Goal: Transaction & Acquisition: Subscribe to service/newsletter

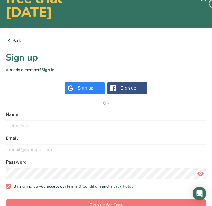
scroll to position [69, 0]
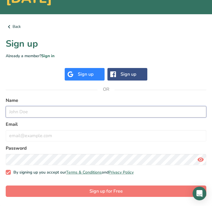
click at [79, 113] on input "text" at bounding box center [106, 111] width 201 height 11
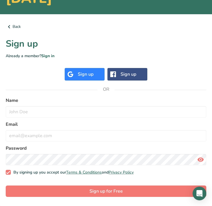
click at [95, 79] on div "Sign up" at bounding box center [85, 74] width 40 height 13
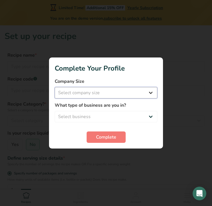
click at [147, 96] on select "Select company size Fewer than 10 Employees 10 to 50 Employees 51 to 500 Employ…" at bounding box center [106, 92] width 103 height 11
select select "1"
click at [55, 87] on select "Select company size Fewer than 10 Employees 10 to 50 Employees 51 to 500 Employ…" at bounding box center [106, 92] width 103 height 11
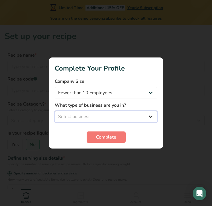
click at [121, 117] on select "Select business Packaged Food Manufacturer Restaurant & Cafe Bakery Meal Plans …" at bounding box center [106, 116] width 103 height 11
select select "8"
click at [55, 111] on select "Select business Packaged Food Manufacturer Restaurant & Cafe Bakery Meal Plans …" at bounding box center [106, 116] width 103 height 11
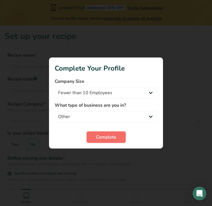
click at [106, 135] on span "Complete" at bounding box center [106, 137] width 20 height 7
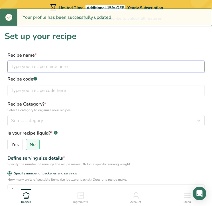
click at [84, 67] on input "text" at bounding box center [105, 66] width 197 height 11
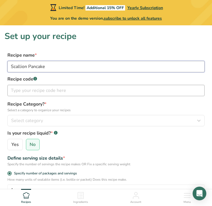
type input "Scallion Pancake"
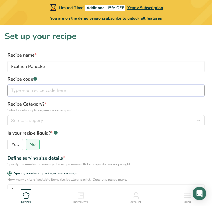
click at [72, 91] on input "text" at bounding box center [105, 90] width 197 height 11
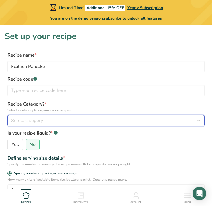
click at [60, 118] on div "Select category" at bounding box center [104, 120] width 186 height 7
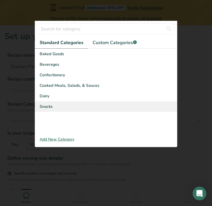
click at [58, 105] on div "Snacks" at bounding box center [106, 106] width 142 height 11
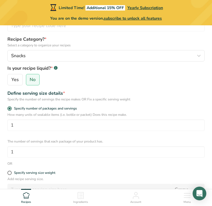
scroll to position [67, 0]
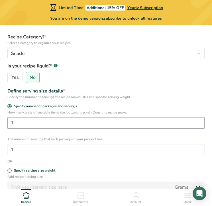
click at [52, 123] on input "1" at bounding box center [105, 122] width 197 height 11
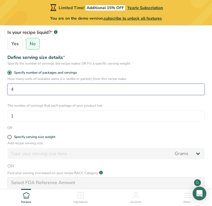
scroll to position [102, 0]
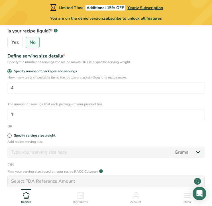
click at [57, 129] on div "OR" at bounding box center [105, 126] width 197 height 5
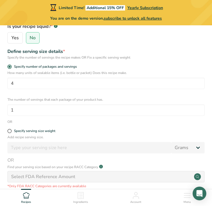
scroll to position [106, 0]
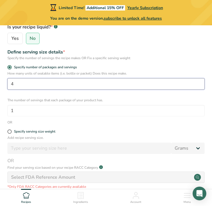
click at [25, 81] on input "4" at bounding box center [105, 83] width 197 height 11
type input "1"
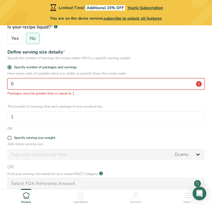
type input "1"
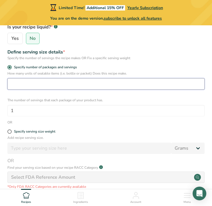
type input "4"
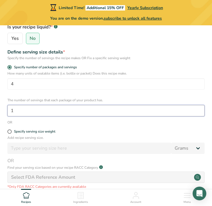
click at [21, 111] on input "1" at bounding box center [105, 110] width 197 height 11
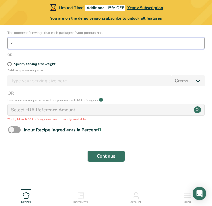
scroll to position [178, 0]
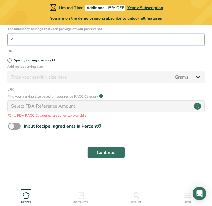
type input "4"
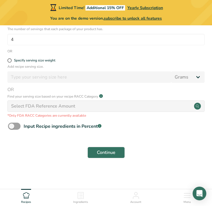
click at [107, 159] on div "Continue" at bounding box center [106, 153] width 203 height 18
click at [107, 153] on span "Continue" at bounding box center [106, 152] width 19 height 7
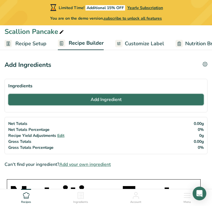
click at [107, 100] on span "Add Ingredient" at bounding box center [106, 99] width 31 height 7
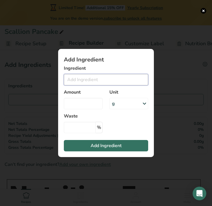
click at [98, 78] on input "Add ingredient modal" at bounding box center [106, 79] width 84 height 11
paste input "2 cups all-purpose flour"
drag, startPoint x: 121, startPoint y: 80, endPoint x: 117, endPoint y: 80, distance: 3.7
click at [117, 80] on input "2 cups all-purpose flour" at bounding box center [106, 79] width 84 height 11
drag, startPoint x: 80, startPoint y: 80, endPoint x: 65, endPoint y: 80, distance: 15.4
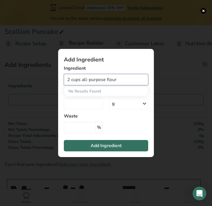
click at [65, 80] on input "2 cups all-purpose flour" at bounding box center [106, 79] width 84 height 11
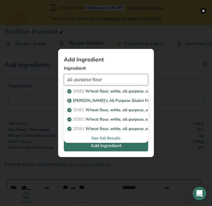
type input "all-purpose flour"
click at [91, 139] on div "See full Results" at bounding box center [105, 138] width 75 height 6
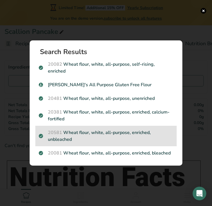
scroll to position [19, 0]
click at [114, 136] on p "20581 Wheat flour, white, all-purpose, enriched, unbleached" at bounding box center [106, 136] width 135 height 14
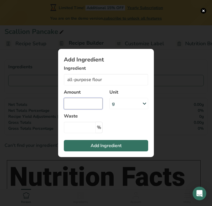
click at [89, 102] on input "Add ingredient modal" at bounding box center [83, 103] width 39 height 11
type input "2"
type input "Wheat flour, white, all-purpose, enriched, unbleached"
type input "2"
click at [123, 107] on div "g" at bounding box center [128, 103] width 39 height 11
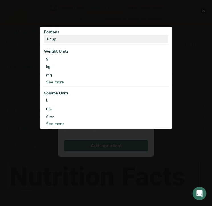
click at [121, 41] on div "1 cup" at bounding box center [106, 39] width 124 height 8
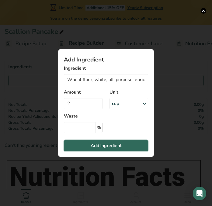
click at [107, 144] on span "Add Ingredient" at bounding box center [106, 146] width 31 height 7
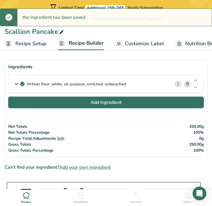
click at [117, 103] on span "Add Ingredient" at bounding box center [106, 102] width 31 height 7
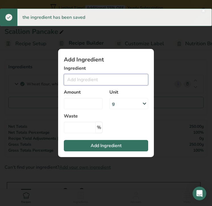
click at [113, 81] on input "Add ingredient modal" at bounding box center [106, 79] width 84 height 11
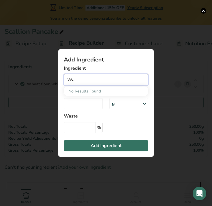
type input "W"
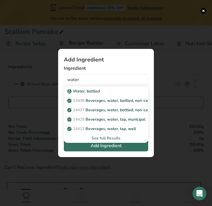
click at [112, 139] on div "See full Results" at bounding box center [105, 138] width 75 height 6
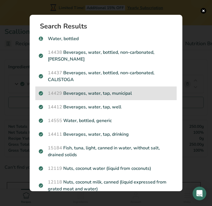
click at [101, 97] on div "14429 Beverages, water, tap, municipal" at bounding box center [105, 94] width 141 height 14
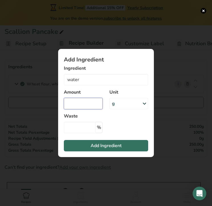
click at [88, 105] on input "Add ingredient modal" at bounding box center [83, 103] width 39 height 11
type input "Beverages, water, tap, municipal"
click at [127, 102] on div "g" at bounding box center [128, 103] width 39 height 11
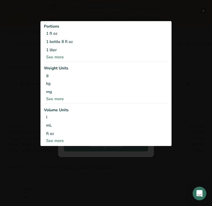
click at [104, 14] on div "Add ingredient modal" at bounding box center [106, 103] width 212 height 206
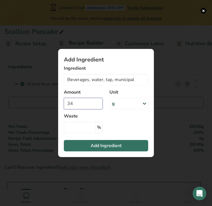
click at [96, 102] on input "34" at bounding box center [83, 103] width 39 height 11
type input "0"
type input "0.75"
click at [120, 106] on div "g" at bounding box center [128, 103] width 39 height 11
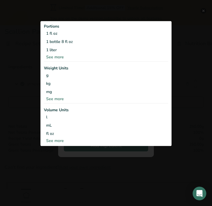
click at [60, 57] on div "See more" at bounding box center [106, 57] width 124 height 6
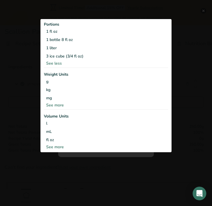
click at [58, 145] on div "See more" at bounding box center [106, 147] width 124 height 6
select select "22"
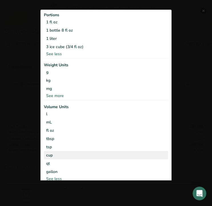
click at [57, 157] on div "cup" at bounding box center [106, 156] width 120 height 6
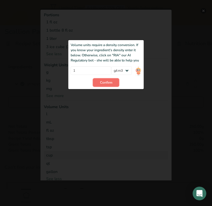
click at [102, 82] on span "Confirm" at bounding box center [106, 82] width 12 height 5
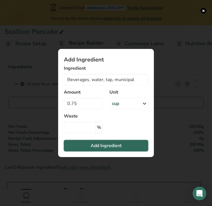
click at [98, 143] on span "Add Ingredient" at bounding box center [106, 146] width 31 height 7
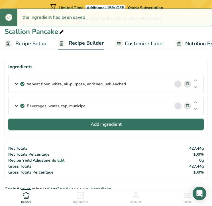
click at [77, 119] on button "Add Ingredient" at bounding box center [106, 124] width 196 height 11
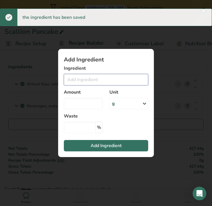
click at [93, 82] on input "Add ingredient modal" at bounding box center [106, 79] width 84 height 11
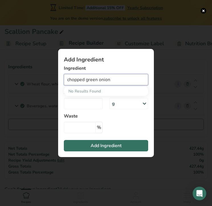
drag, startPoint x: 119, startPoint y: 79, endPoint x: 61, endPoint y: 80, distance: 58.4
click at [61, 80] on section "Add Ingredient Ingredient chopped green onion No Results Found Amount Unit g We…" at bounding box center [106, 103] width 96 height 108
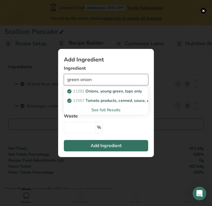
type input "green onion"
click at [92, 109] on div "See full Results" at bounding box center [105, 110] width 75 height 6
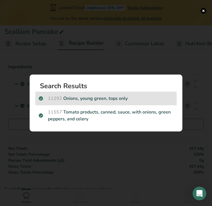
click at [87, 97] on p "11292 Onions, young green, tops only" at bounding box center [106, 98] width 135 height 7
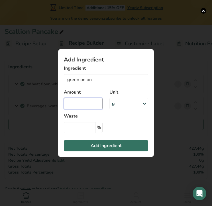
click at [90, 103] on input "Add ingredient modal" at bounding box center [83, 103] width 39 height 11
type input "1"
click at [117, 106] on div "g" at bounding box center [128, 103] width 39 height 11
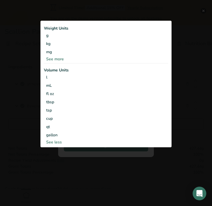
type input "Onions, young green, tops only"
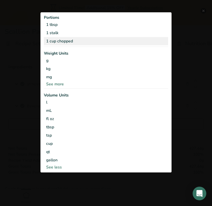
click at [74, 42] on div "1 cup chopped" at bounding box center [106, 41] width 124 height 8
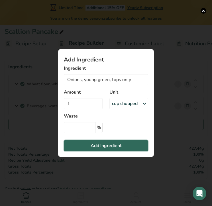
click at [97, 143] on span "Add Ingredient" at bounding box center [106, 146] width 31 height 7
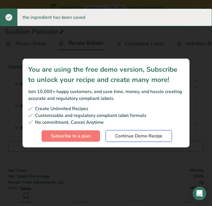
click at [112, 133] on button "Continue Demo Recipe" at bounding box center [139, 136] width 66 height 11
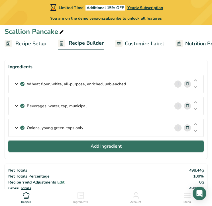
click at [99, 145] on span "Add Ingredient" at bounding box center [106, 146] width 31 height 7
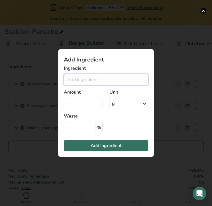
click at [95, 84] on input "Add ingredient modal" at bounding box center [106, 79] width 84 height 11
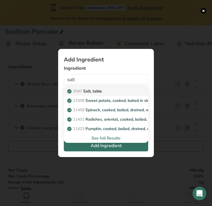
click at [97, 88] on p "2047 Salt, table" at bounding box center [85, 91] width 34 height 6
type input "Salt, table"
click at [97, 88] on div "Amount" at bounding box center [83, 99] width 46 height 27
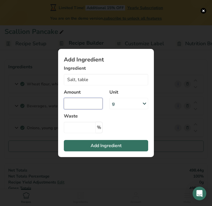
click at [88, 107] on input "Add ingredient modal" at bounding box center [83, 103] width 39 height 11
type input "0.5"
click at [138, 103] on div "g" at bounding box center [128, 103] width 39 height 11
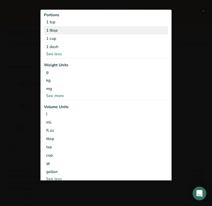
click at [89, 34] on div "1 tbsp" at bounding box center [106, 30] width 124 height 8
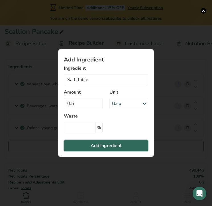
click at [113, 144] on span "Add Ingredient" at bounding box center [106, 146] width 31 height 7
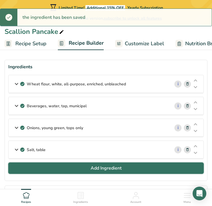
click at [104, 168] on span "Add Ingredient" at bounding box center [106, 168] width 31 height 7
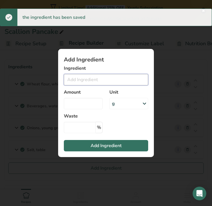
click at [80, 79] on input "Add ingredient modal" at bounding box center [106, 79] width 84 height 11
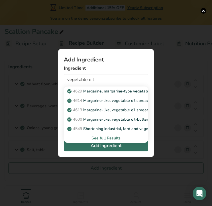
click at [90, 138] on div "See full Results" at bounding box center [105, 138] width 75 height 6
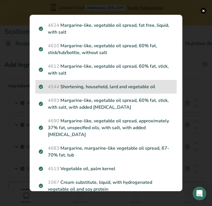
scroll to position [165, 0]
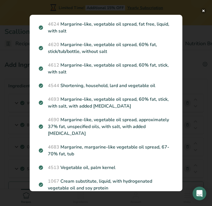
click at [201, 10] on button "Search results modal" at bounding box center [204, 11] width 6 height 6
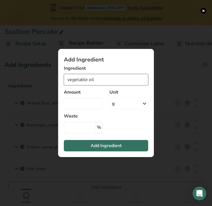
click at [115, 77] on input "vegetable oil" at bounding box center [106, 79] width 84 height 11
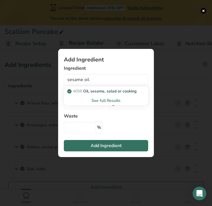
click at [94, 103] on div "See full Results" at bounding box center [105, 101] width 75 height 6
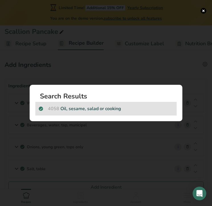
click at [91, 107] on p "4058 Oil, sesame, salad or cooking" at bounding box center [106, 108] width 135 height 7
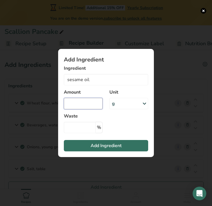
click at [94, 103] on input "Add ingredient modal" at bounding box center [83, 103] width 39 height 11
type input "Oil, sesame, salad or cooking"
type input "2"
click at [125, 102] on div "g" at bounding box center [128, 103] width 39 height 11
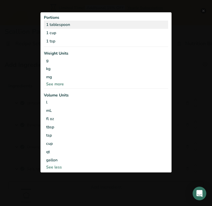
click at [76, 23] on div "1 tablespoon" at bounding box center [106, 25] width 124 height 8
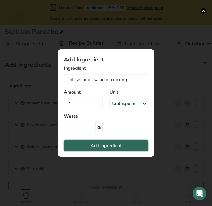
click at [97, 145] on span "Add Ingredient" at bounding box center [106, 146] width 31 height 7
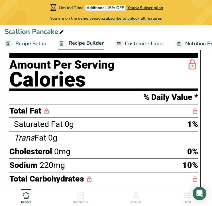
scroll to position [245, 0]
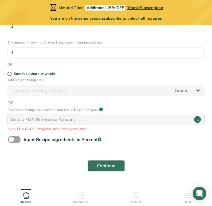
scroll to position [157, 0]
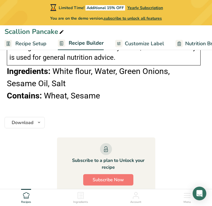
scroll to position [579, 0]
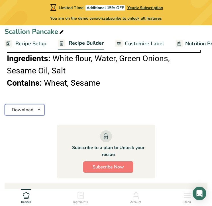
click at [38, 112] on icon "button" at bounding box center [39, 109] width 5 height 7
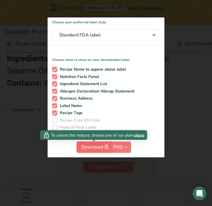
click at [90, 146] on span "Download" at bounding box center [96, 147] width 29 height 7
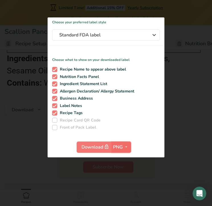
click at [125, 147] on icon "button" at bounding box center [126, 147] width 5 height 7
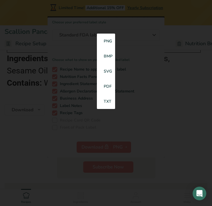
click at [156, 98] on div at bounding box center [106, 86] width 117 height 141
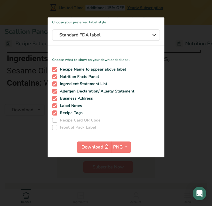
click at [189, 72] on div at bounding box center [106, 103] width 212 height 206
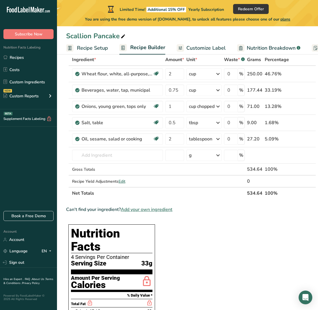
scroll to position [0, 0]
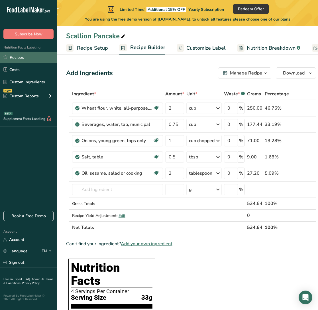
click at [32, 53] on link "Recipes" at bounding box center [28, 57] width 57 height 11
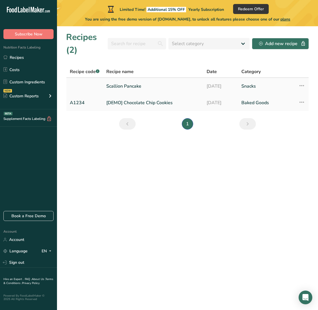
click at [102, 87] on td at bounding box center [84, 86] width 36 height 17
click at [212, 85] on icon at bounding box center [301, 85] width 7 height 10
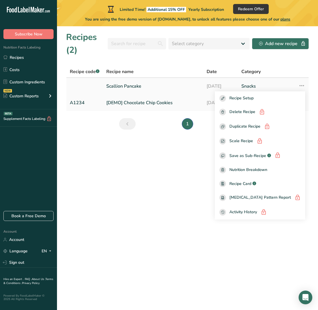
click at [157, 84] on link "Scallion Pancake" at bounding box center [153, 86] width 94 height 12
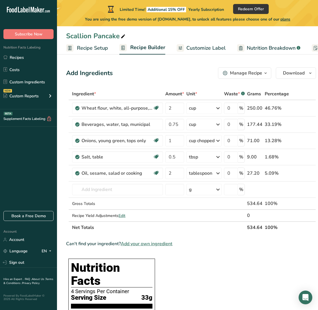
click at [91, 51] on span "Recipe Setup" at bounding box center [92, 48] width 31 height 8
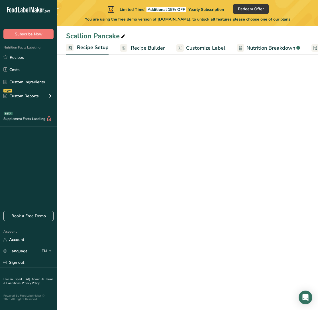
scroll to position [0, 2]
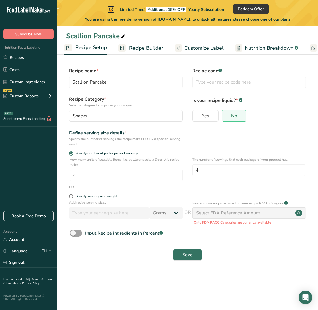
click at [147, 43] on link "Recipe Builder" at bounding box center [140, 48] width 45 height 13
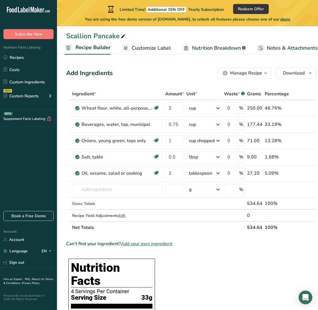
click at [196, 46] on span "Nutrition Breakdown" at bounding box center [216, 48] width 49 height 8
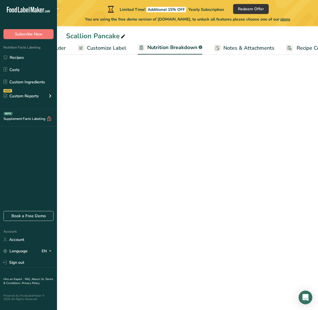
scroll to position [0, 121]
select select "Calories"
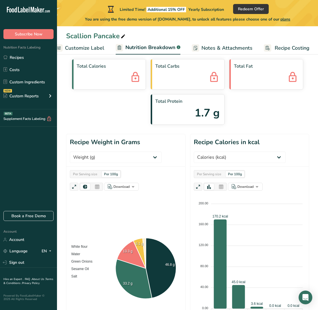
scroll to position [0, 0]
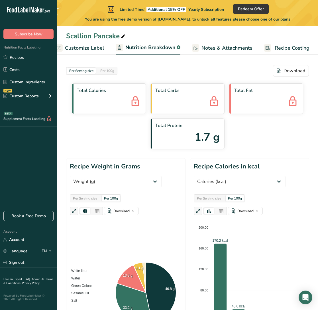
click at [92, 51] on span "Customize Label" at bounding box center [84, 48] width 39 height 8
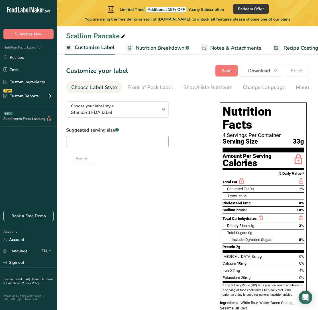
scroll to position [8, 0]
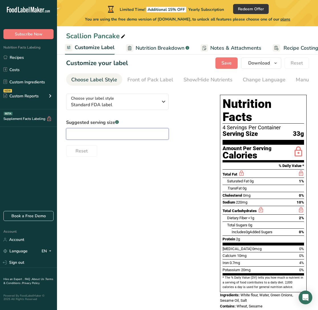
click at [100, 134] on input "text" at bounding box center [117, 133] width 103 height 11
click at [147, 81] on div "Front of Pack Label" at bounding box center [150, 80] width 46 height 8
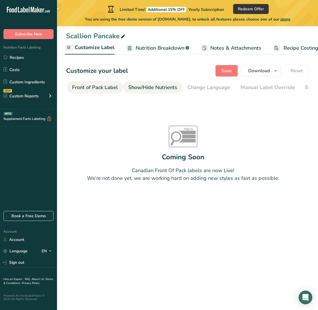
click at [137, 88] on div "Show/Hide Nutrients" at bounding box center [152, 88] width 49 height 8
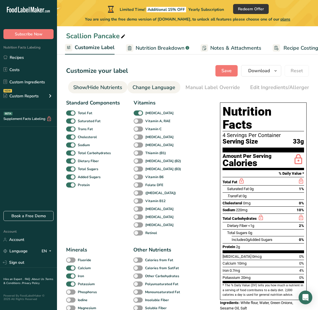
click at [155, 90] on div "Change Language" at bounding box center [154, 88] width 43 height 8
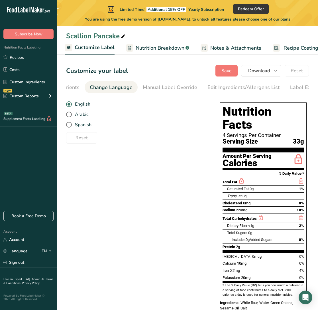
scroll to position [0, 170]
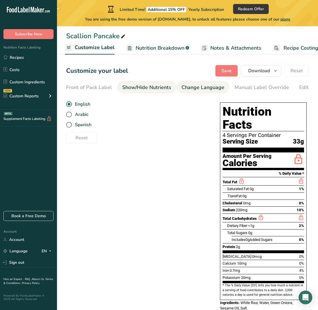
click at [137, 89] on div "Show/Hide Nutrients" at bounding box center [146, 88] width 49 height 8
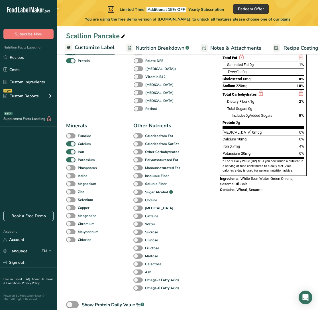
scroll to position [133, 0]
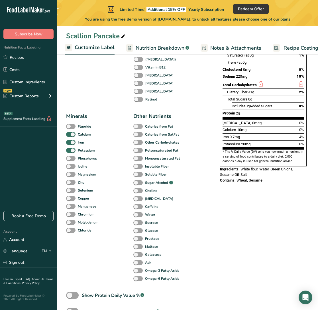
click at [137, 126] on span at bounding box center [137, 126] width 9 height 5
click at [137, 126] on input "Calories from Fat" at bounding box center [135, 126] width 4 height 4
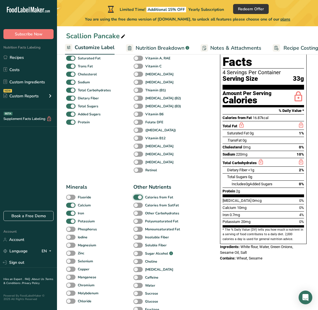
scroll to position [66, 0]
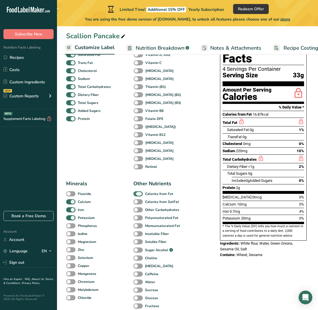
click at [139, 194] on span at bounding box center [137, 193] width 9 height 5
click at [137, 194] on input "Calories from Fat" at bounding box center [135, 194] width 4 height 4
checkbox input "false"
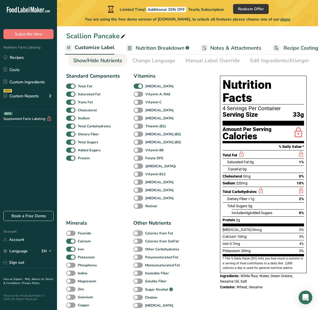
scroll to position [0, 0]
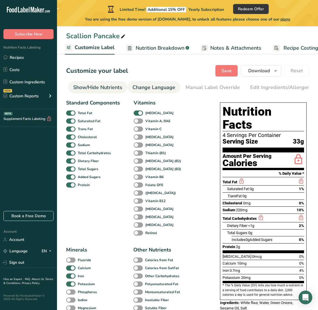
click at [159, 89] on div "Change Language" at bounding box center [154, 88] width 43 height 8
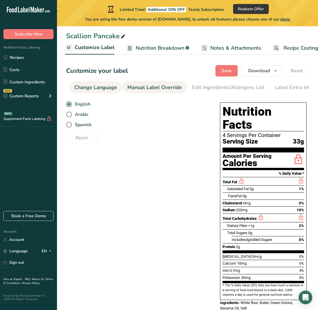
scroll to position [0, 170]
click at [158, 88] on div "Manual Label Override" at bounding box center [153, 88] width 54 height 8
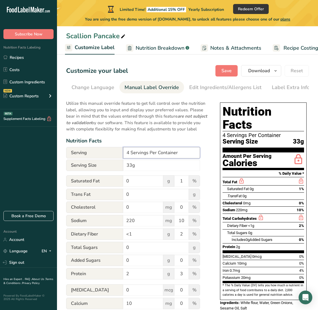
drag, startPoint x: 185, startPoint y: 152, endPoint x: 157, endPoint y: 153, distance: 27.7
click at [157, 153] on input "4 Servings Per Container" at bounding box center [161, 152] width 77 height 11
click at [159, 156] on input "4 Servings Per recipe" at bounding box center [161, 152] width 77 height 11
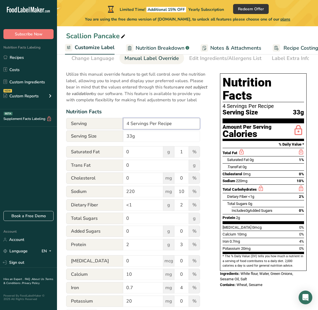
scroll to position [0, 0]
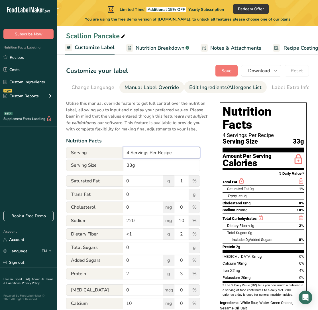
type input "4 Servings Per Recipe"
click at [198, 86] on div "Edit Ingredients/Allergens List" at bounding box center [225, 88] width 72 height 8
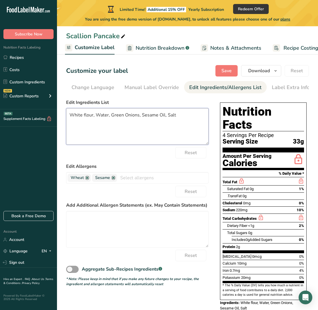
click at [159, 131] on textarea "White flour, Water, Green Onions, Sesame Oil, Salt" at bounding box center [137, 126] width 143 height 36
paste textarea "2 cups all-purpose flour ¾ cup warm water 1 cup chopped green onions (scallions…"
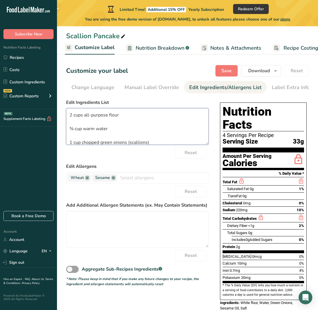
scroll to position [42, 0]
type textarea "2 cups all-purpose flour ¾ cup warm water 1 cup chopped green onions (scallions…"
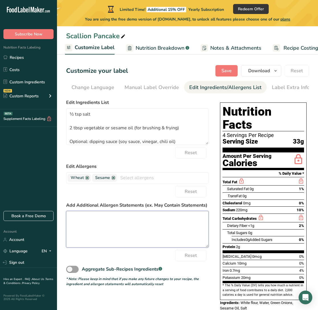
click at [163, 206] on textarea at bounding box center [137, 229] width 143 height 36
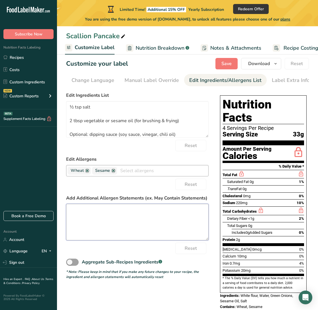
scroll to position [8, 0]
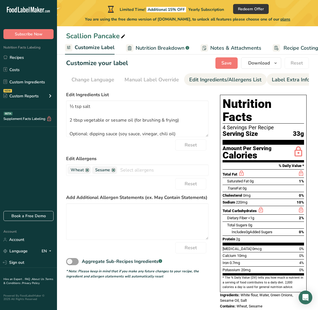
click at [212, 78] on div "Label Extra Info" at bounding box center [291, 80] width 38 height 8
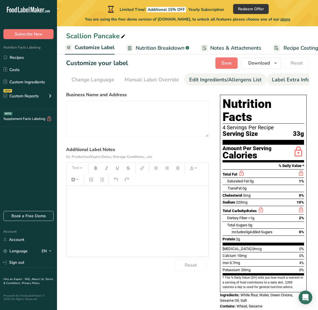
click at [212, 84] on link "Edit Ingredients/Allergens List" at bounding box center [225, 79] width 72 height 13
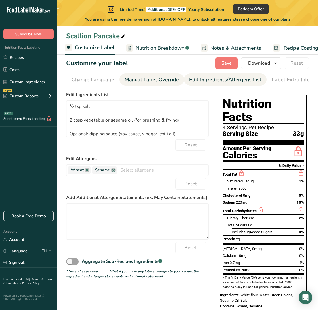
click at [155, 82] on div "Manual Label Override" at bounding box center [152, 80] width 54 height 8
type input "4 Servings Per Container"
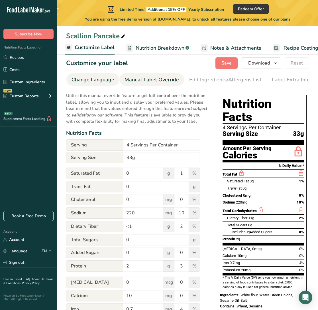
click at [101, 79] on div "Change Language" at bounding box center [93, 80] width 43 height 8
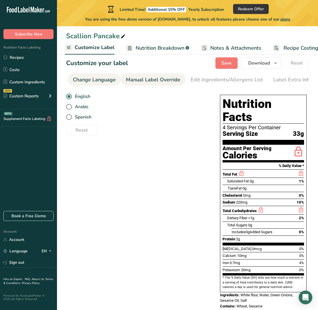
click at [160, 81] on div "Manual Label Override" at bounding box center [153, 80] width 54 height 8
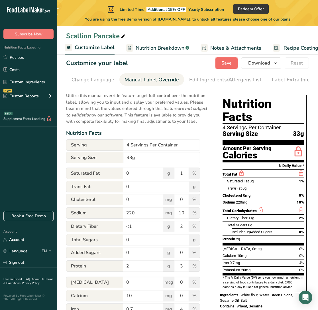
click at [212, 61] on span "Save" at bounding box center [227, 63] width 10 height 7
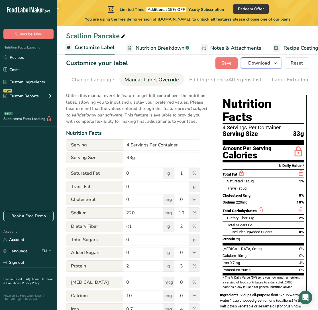
click at [212, 65] on span "Download" at bounding box center [259, 63] width 22 height 7
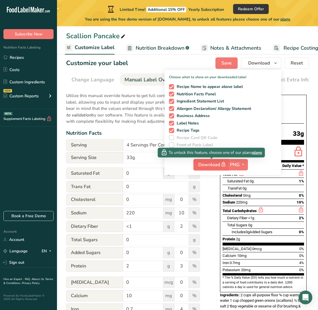
click at [212, 163] on span "Download" at bounding box center [212, 164] width 29 height 7
click at [212, 164] on span "Download" at bounding box center [212, 164] width 29 height 7
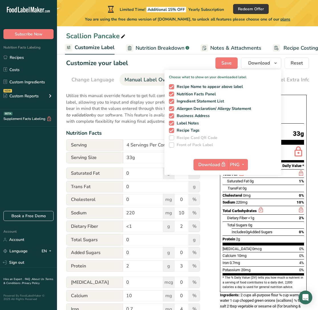
click at [212, 206] on section "* The % Daily Value (DV) tells you how much a nutrient in a serving of food con…" at bounding box center [264, 282] width 82 height 14
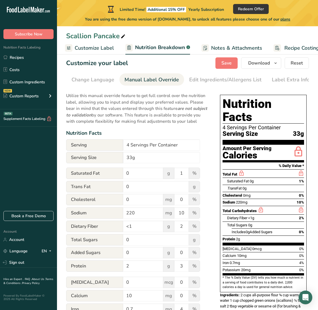
select select "Calories"
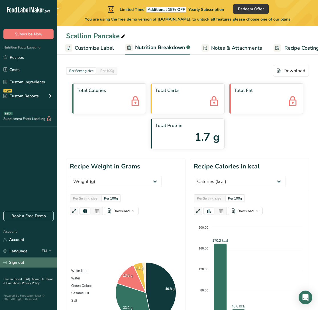
click at [19, 206] on link "Sign out" at bounding box center [28, 262] width 57 height 10
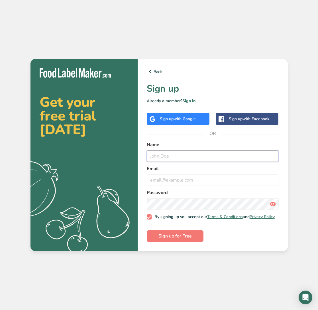
click at [174, 153] on input "text" at bounding box center [213, 155] width 132 height 11
type input "[EMAIL_ADDRESS][DOMAIN_NAME]"
drag, startPoint x: 209, startPoint y: 159, endPoint x: 148, endPoint y: 155, distance: 60.9
click at [148, 155] on input "[EMAIL_ADDRESS][DOMAIN_NAME]" at bounding box center [213, 155] width 132 height 11
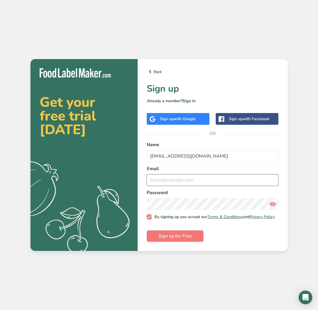
click at [157, 179] on input "email" at bounding box center [213, 179] width 132 height 11
paste input "[EMAIL_ADDRESS][DOMAIN_NAME]"
type input "[EMAIL_ADDRESS][DOMAIN_NAME]"
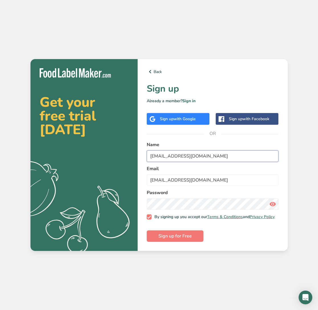
drag, startPoint x: 213, startPoint y: 155, endPoint x: 134, endPoint y: 154, distance: 79.0
click at [134, 154] on section "Get your free trial [DATE] .a{fill:#f5f3ed;} Back Sign up Already a member? Sig…" at bounding box center [159, 154] width 257 height 191
type input "viv"
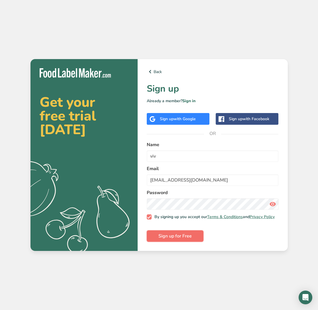
click at [175, 239] on span "Sign up for Free" at bounding box center [175, 235] width 33 height 7
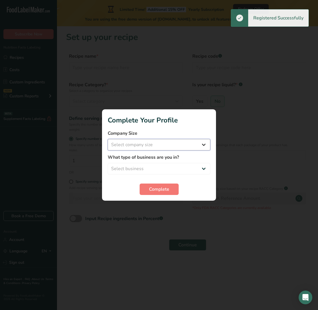
click at [168, 148] on select "Select company size Fewer than 10 Employees 10 to 50 Employees 51 to 500 Employ…" at bounding box center [159, 144] width 103 height 11
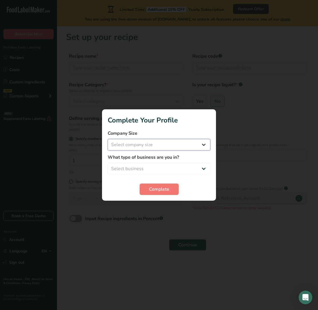
select select "1"
click at [108, 139] on select "Select company size Fewer than 10 Employees 10 to 50 Employees 51 to 500 Employ…" at bounding box center [159, 144] width 103 height 11
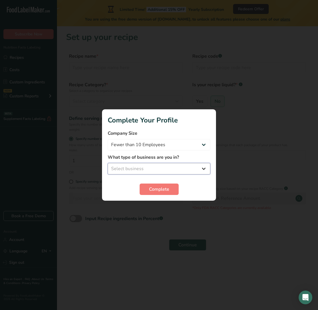
click at [156, 164] on select "Select business Packaged Food Manufacturer Restaurant & Cafe Bakery Meal Plans …" at bounding box center [159, 168] width 103 height 11
select select "8"
click at [108, 163] on select "Select business Packaged Food Manufacturer Restaurant & Cafe Bakery Meal Plans …" at bounding box center [159, 168] width 103 height 11
click at [165, 188] on span "Complete" at bounding box center [159, 189] width 20 height 7
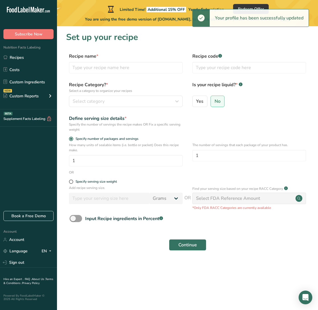
click at [169, 75] on div "Recipe name * Recipe code .a-a{fill:#347362;}.b-a{fill:#fff;}" at bounding box center [187, 65] width 243 height 24
click at [159, 66] on input "text" at bounding box center [126, 67] width 114 height 11
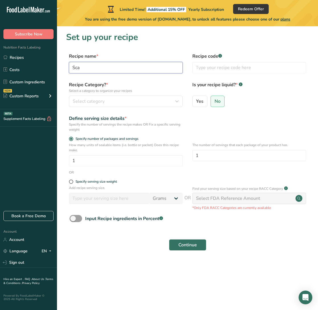
type input "Scallion Pancake"
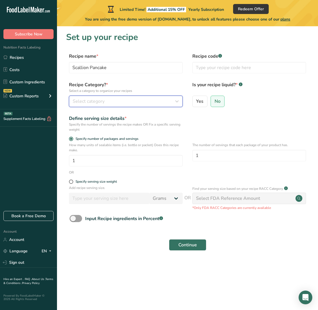
click at [125, 98] on div "Select category" at bounding box center [124, 101] width 103 height 7
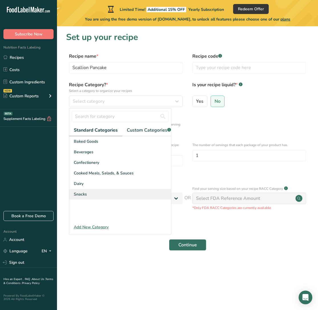
click at [93, 195] on div "Snacks" at bounding box center [120, 194] width 102 height 11
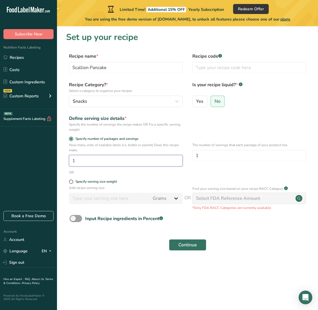
click at [158, 164] on input "1" at bounding box center [126, 160] width 114 height 11
type input "4"
click at [94, 180] on div "Specify serving size weight" at bounding box center [96, 181] width 41 height 4
click at [73, 180] on input "Specify serving size weight" at bounding box center [71, 182] width 4 height 4
radio input "true"
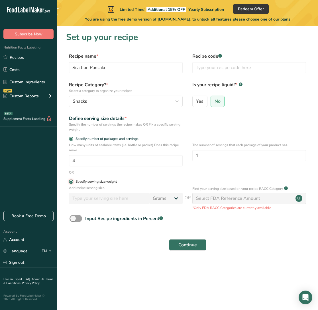
radio input "false"
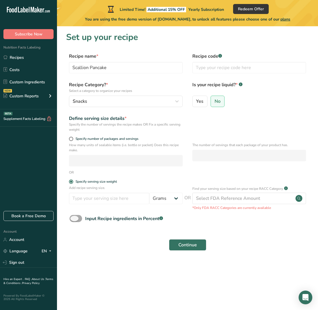
click at [78, 220] on span at bounding box center [76, 218] width 13 height 7
click at [73, 220] on input "Input Recipe ingredients in Percent .a-a{fill:#347362;}.b-a{fill:#fff;}" at bounding box center [72, 218] width 4 height 4
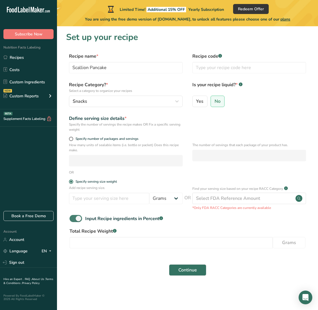
click at [73, 215] on span at bounding box center [76, 218] width 13 height 7
click at [73, 216] on input "Input Recipe ingredients in Percent .a-a{fill:#347362;}.b-a{fill:#fff;}" at bounding box center [72, 218] width 4 height 4
checkbox input "false"
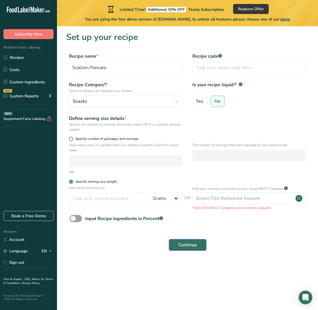
click at [184, 245] on span "Continue" at bounding box center [187, 244] width 19 height 7
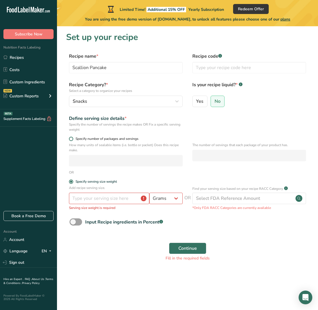
click at [70, 139] on span at bounding box center [71, 139] width 4 height 4
click at [70, 139] on input "Specify number of packages and servings" at bounding box center [71, 139] width 4 height 4
radio input "true"
radio input "false"
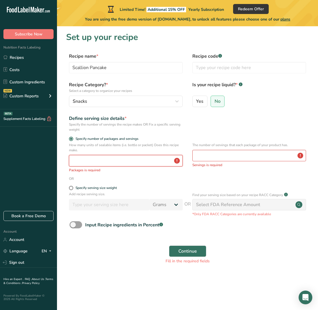
click at [87, 160] on input "number" at bounding box center [126, 160] width 114 height 11
click at [206, 160] on input "number" at bounding box center [249, 155] width 114 height 11
click at [152, 162] on input "number" at bounding box center [126, 160] width 114 height 11
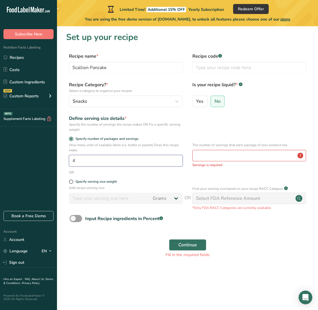
type input "4"
click at [171, 179] on form "Recipe name * Scallion Pancake Recipe code .a-a{fill:#347362;}.b-a{fill:#fff;} …" at bounding box center [187, 157] width 243 height 208
click at [198, 242] on button "Continue" at bounding box center [187, 244] width 37 height 11
click at [216, 160] on input "number" at bounding box center [249, 155] width 114 height 11
type input "4"
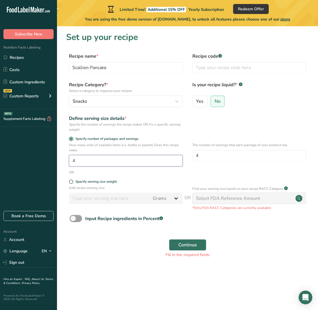
click at [149, 164] on input "4" at bounding box center [126, 160] width 114 height 11
type input "1"
click at [181, 243] on span "Continue" at bounding box center [187, 244] width 19 height 7
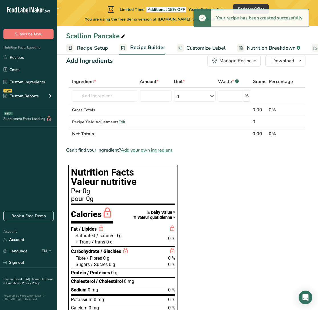
scroll to position [17, 0]
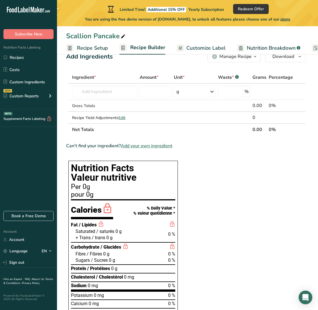
click at [95, 76] on span "*" at bounding box center [95, 77] width 2 height 6
click at [87, 76] on span "Ingredient *" at bounding box center [84, 77] width 24 height 7
click at [98, 87] on input "text" at bounding box center [104, 91] width 65 height 11
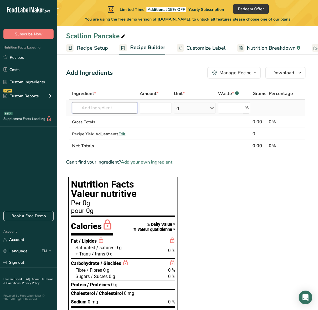
scroll to position [0, 0]
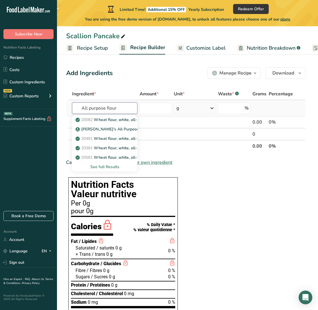
type input "All purpose flour"
click at [99, 165] on div "See full Results" at bounding box center [105, 167] width 56 height 6
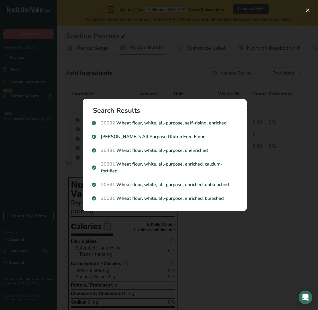
click at [155, 92] on div "Search Results 20082 Wheat flour, white, all-purpose, self-rising, enriched [PE…" at bounding box center [165, 155] width 182 height 130
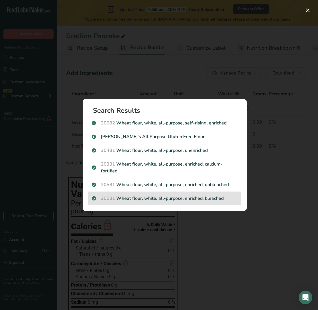
click at [141, 199] on p "20081 Wheat flour, white, all-purpose, enriched, bleached" at bounding box center [165, 198] width 146 height 7
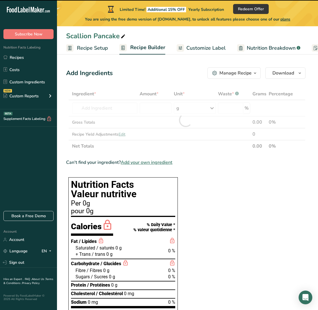
type input "0"
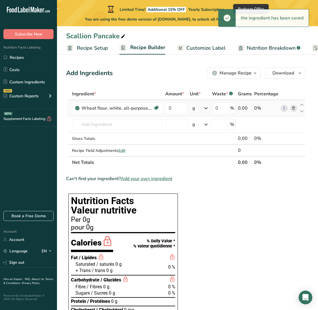
click at [209, 108] on icon at bounding box center [206, 108] width 7 height 10
click at [202, 127] on div "1 cup" at bounding box center [217, 127] width 48 height 8
click at [177, 110] on input "0" at bounding box center [175, 107] width 21 height 11
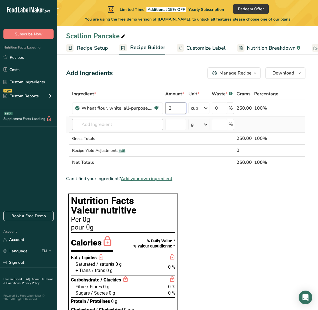
type input "2"
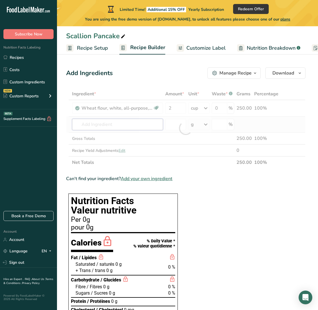
click at [135, 126] on div "Ingredient * Amount * Unit * Waste * .a-a{fill:#347362;}.b-a{fill:#fff;} Grams …" at bounding box center [185, 128] width 239 height 80
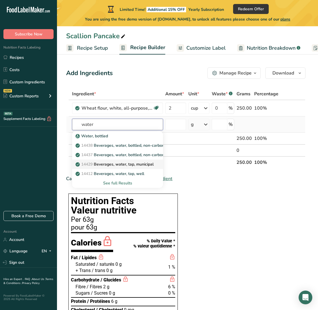
type input "water"
click at [120, 166] on p "14429 [GEOGRAPHIC_DATA], water, tap, municipal" at bounding box center [115, 164] width 77 height 6
type input "Beverages, water, tap, municipal"
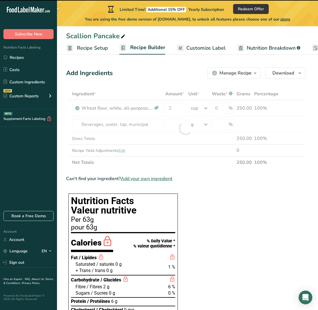
type input "0"
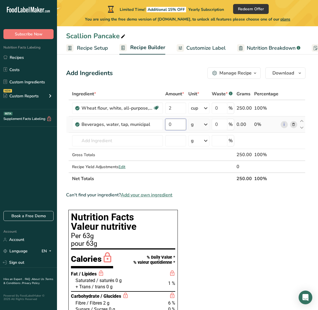
click at [175, 125] on input "0" at bounding box center [175, 124] width 21 height 11
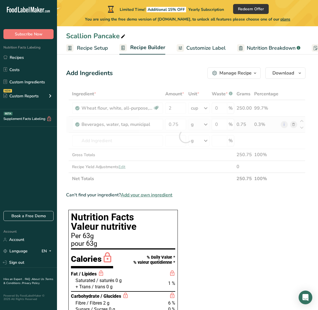
click at [208, 124] on div "Ingredient * Amount * Unit * Waste * .a-a{fill:#347362;}.b-a{fill:#fff;} Grams …" at bounding box center [185, 136] width 239 height 97
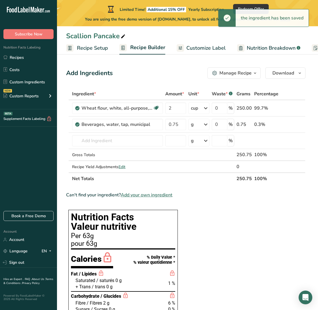
click at [206, 123] on icon at bounding box center [205, 124] width 7 height 10
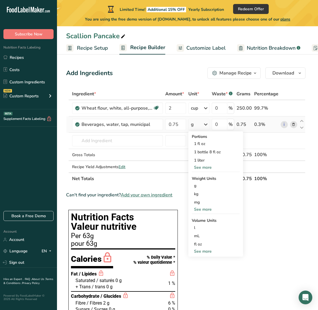
click at [204, 252] on div "See more" at bounding box center [216, 251] width 48 height 6
click at [205, 270] on div "cup" at bounding box center [215, 269] width 43 height 6
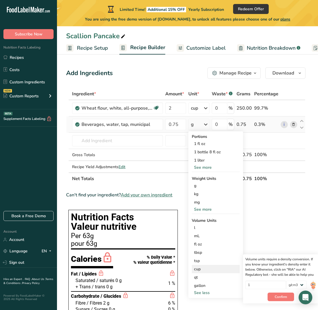
click at [215, 266] on div "cup" at bounding box center [215, 269] width 43 height 6
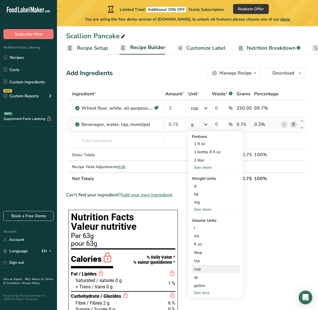
click at [199, 267] on div "cup" at bounding box center [215, 269] width 43 height 6
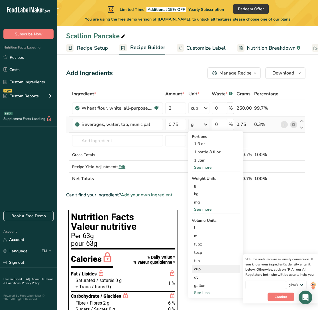
click at [199, 267] on div "cup" at bounding box center [215, 269] width 43 height 6
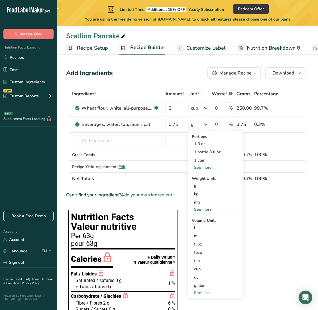
click at [273, 193] on div "Can't find your ingredient? Add your own ingredient" at bounding box center [185, 194] width 239 height 7
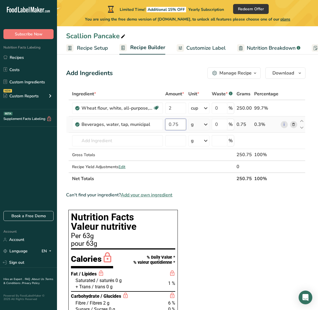
click at [174, 126] on input "0.75" at bounding box center [175, 124] width 21 height 11
type input "0"
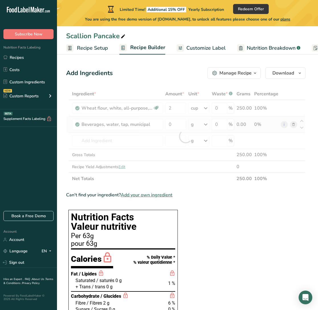
click at [200, 120] on div "Ingredient * Amount * Unit * Waste * .a-a{fill:#347362;}.b-a{fill:#fff;} Grams …" at bounding box center [185, 136] width 239 height 97
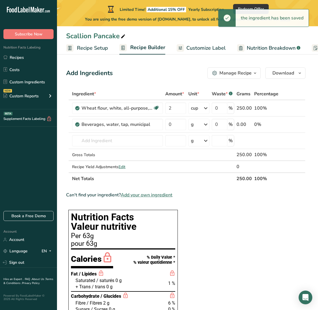
click at [205, 127] on icon at bounding box center [205, 124] width 7 height 10
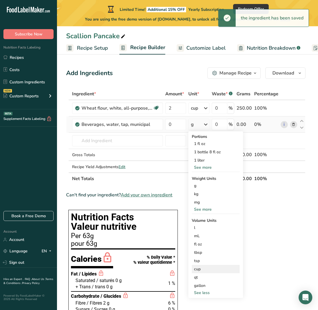
click at [203, 266] on div "cup" at bounding box center [215, 269] width 43 height 6
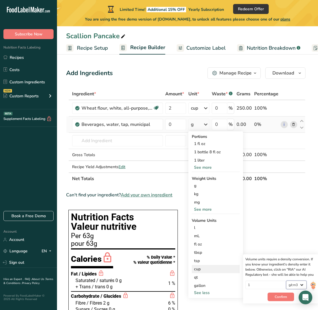
click at [296, 286] on select "lb/ft3 g/cm3" at bounding box center [296, 284] width 21 height 9
click at [286, 280] on select "lb/ft3 g/cm3" at bounding box center [296, 284] width 21 height 9
click at [285, 297] on span "Confirm" at bounding box center [281, 296] width 12 height 5
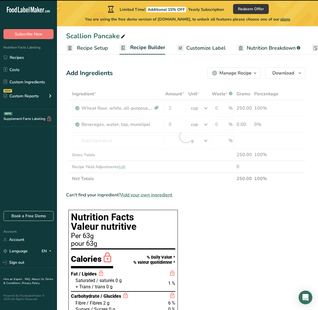
click at [178, 125] on div at bounding box center [185, 136] width 239 height 97
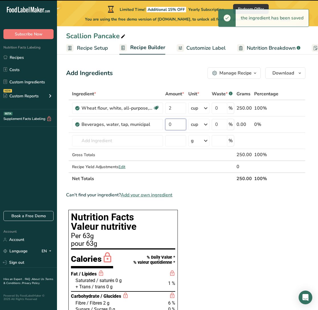
click at [178, 125] on input "0" at bounding box center [175, 124] width 21 height 11
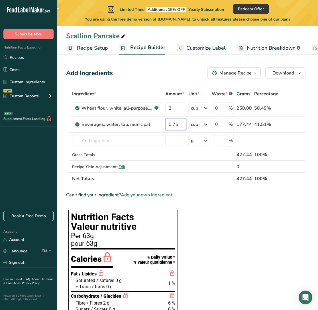
type input "0.75"
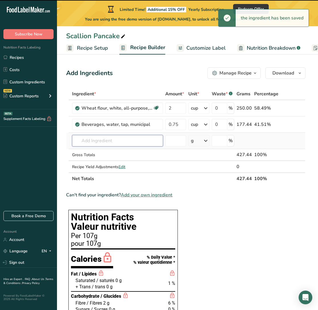
click at [115, 137] on input "text" at bounding box center [117, 140] width 91 height 11
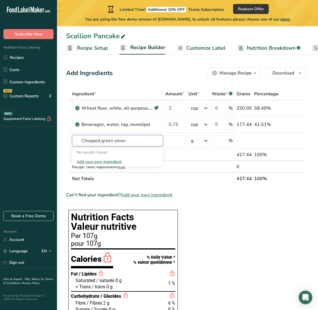
drag, startPoint x: 100, startPoint y: 141, endPoint x: 65, endPoint y: 138, distance: 35.7
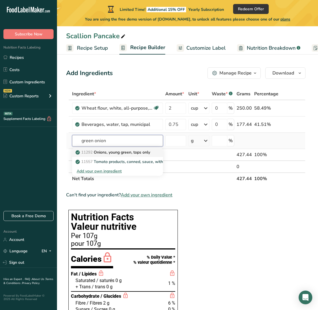
type input "green onion"
click at [105, 154] on p "11292 Onions, young green, tops only" at bounding box center [114, 152] width 74 height 6
type input "Onions, young green, tops only"
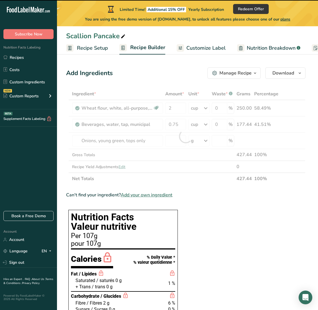
type input "0"
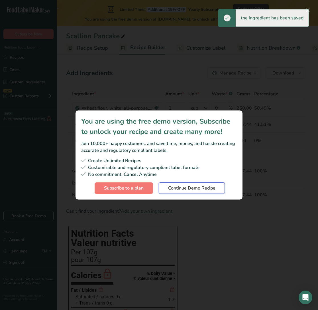
click at [181, 188] on span "Continue Demo Recipe" at bounding box center [191, 187] width 47 height 7
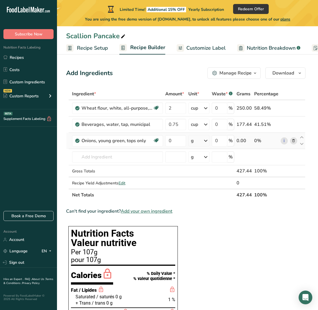
click at [196, 139] on div "g" at bounding box center [198, 140] width 21 height 11
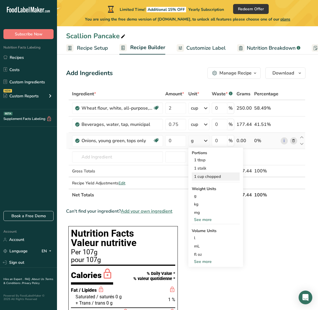
click at [210, 177] on div "1 cup chopped" at bounding box center [216, 176] width 48 height 8
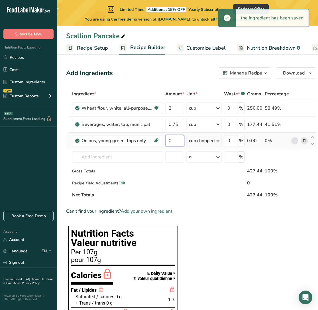
click at [175, 137] on input "0" at bounding box center [174, 140] width 19 height 11
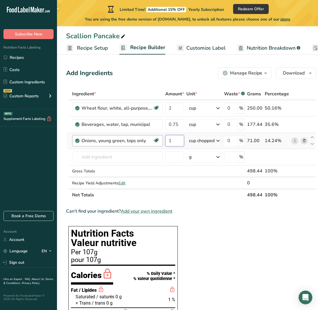
type input "1"
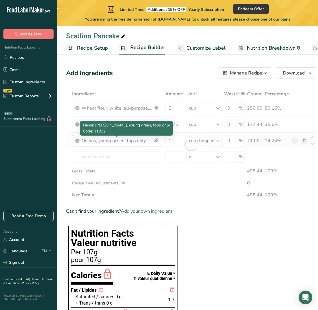
click at [141, 142] on div "Ingredient * Amount * Unit * Waste * .a-a{fill:#347362;}.b-a{fill:#fff;} Grams …" at bounding box center [191, 144] width 250 height 113
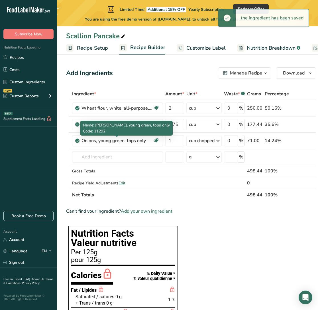
click at [141, 140] on div "Onions, young green, tops only" at bounding box center [117, 140] width 71 height 7
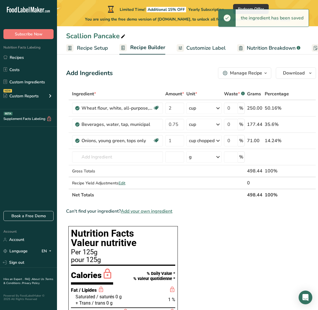
click at [141, 140] on div "Onions, young green, tops only" at bounding box center [117, 140] width 71 height 7
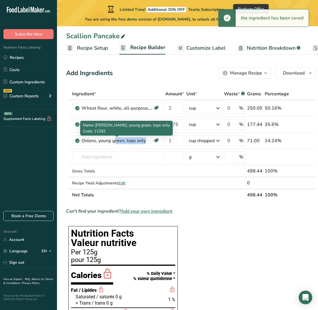
click at [141, 140] on div "Onions, young green, tops only" at bounding box center [117, 140] width 71 height 7
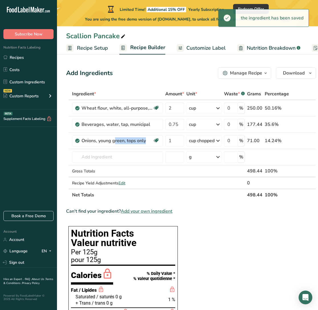
click at [141, 140] on div "Onions, young green, tops only" at bounding box center [117, 140] width 71 height 7
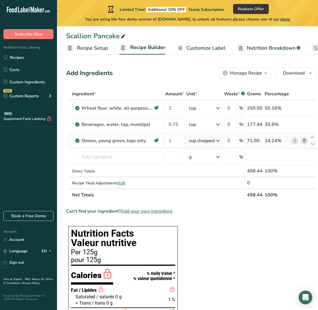
click at [293, 139] on link "i" at bounding box center [294, 140] width 7 height 7
click at [306, 140] on span at bounding box center [304, 140] width 7 height 7
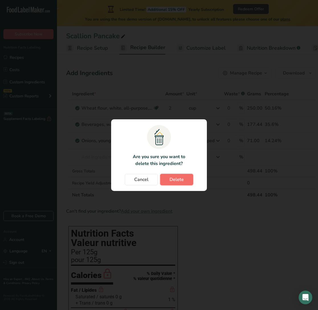
click at [168, 180] on button "Delete" at bounding box center [176, 179] width 33 height 11
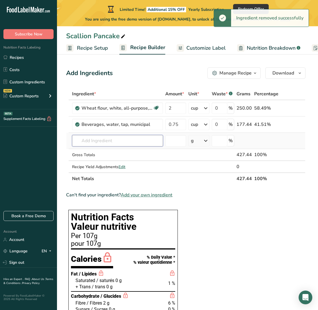
click at [108, 142] on input "text" at bounding box center [117, 140] width 91 height 11
type input "o"
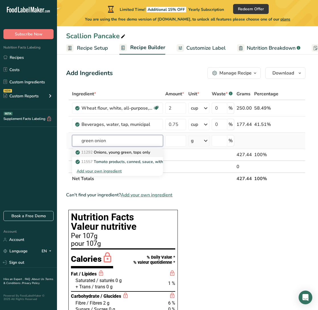
type input "green onion"
click at [125, 151] on p "11292 Onions, young green, tops only" at bounding box center [114, 152] width 74 height 6
type input "Onions, young green, tops only"
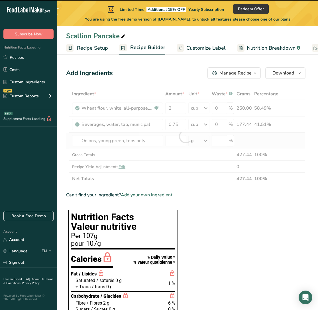
type input "0"
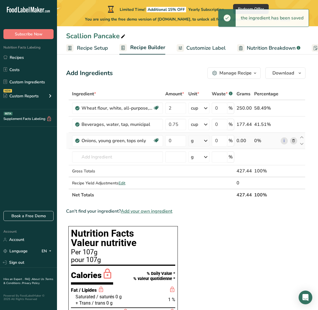
click at [198, 139] on div "g" at bounding box center [198, 140] width 21 height 11
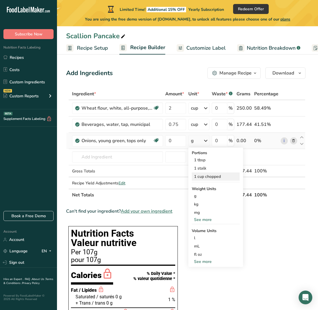
click at [216, 176] on div "1 cup chopped" at bounding box center [216, 176] width 48 height 8
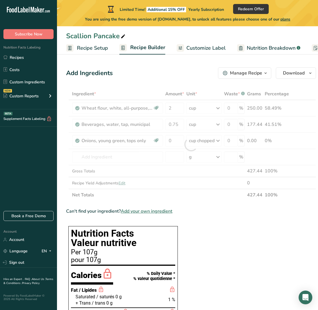
click at [172, 141] on div at bounding box center [191, 144] width 250 height 113
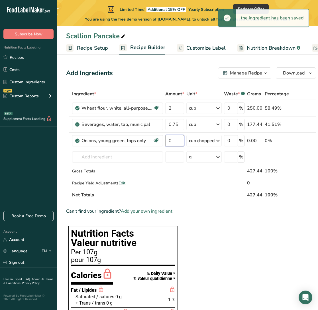
click at [173, 139] on input "0" at bounding box center [174, 140] width 19 height 11
type input "1"
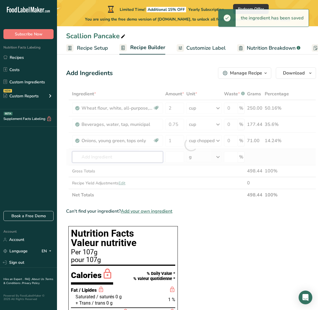
click at [122, 159] on div "Ingredient * Amount * Unit * Waste * .a-a{fill:#347362;}.b-a{fill:#fff;} Grams …" at bounding box center [191, 144] width 250 height 113
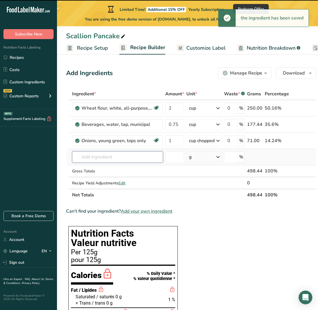
type input "t"
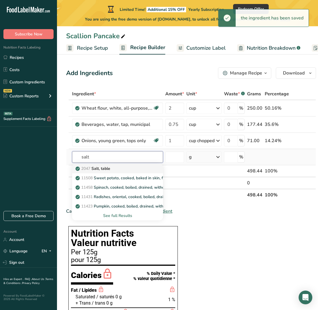
type input "salt"
click at [114, 165] on div "2047 Salt, table" at bounding box center [113, 168] width 73 height 6
type input "Salt, table"
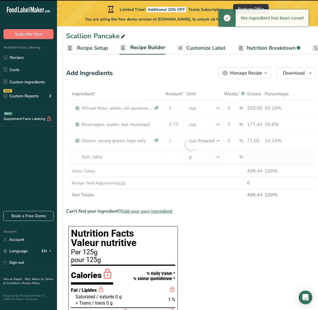
type input "0"
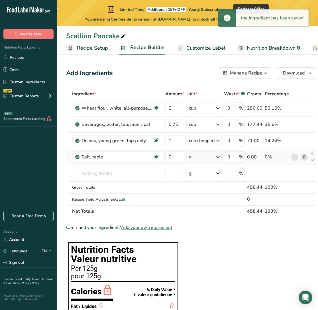
click at [198, 159] on div "g" at bounding box center [203, 156] width 35 height 11
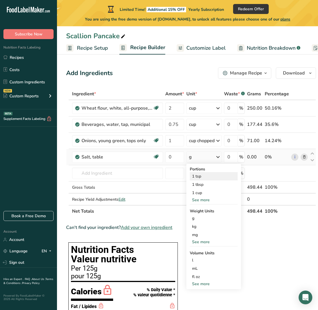
drag, startPoint x: 200, startPoint y: 182, endPoint x: 203, endPoint y: 178, distance: 5.3
click at [203, 178] on div "Portions 1 tsp 1 tbsp 1 cup See more Weight Units g kg mg See more Volume Units…" at bounding box center [213, 226] width 55 height 125
click at [203, 177] on div "1 tsp" at bounding box center [214, 176] width 48 height 8
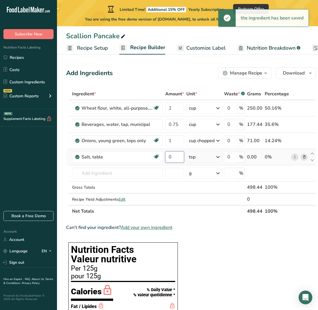
click at [172, 159] on input "0" at bounding box center [174, 156] width 19 height 11
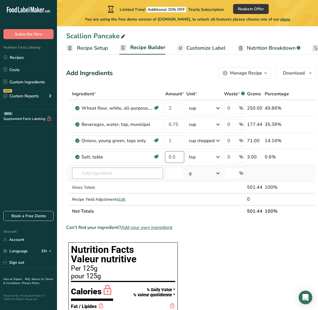
type input "0.5"
click at [122, 175] on div "Ingredient * Amount * Unit * Waste * .a-a{fill:#347362;}.b-a{fill:#fff;} Grams …" at bounding box center [191, 152] width 250 height 129
type input "b"
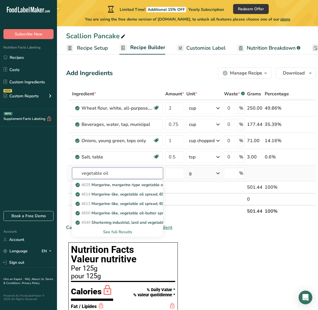
type input "vegetable oil"
click at [112, 229] on div "See full Results" at bounding box center [118, 232] width 82 height 6
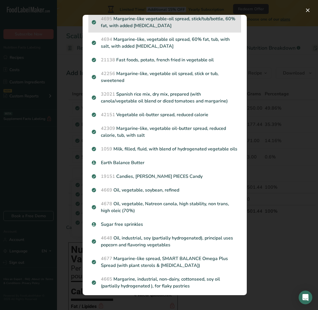
scroll to position [345, 0]
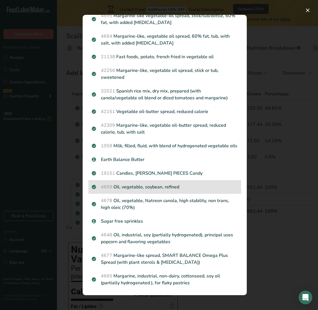
click at [156, 190] on p "4669 Oil, vegetable, soybean, refined" at bounding box center [165, 186] width 146 height 7
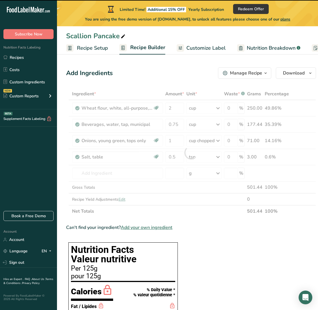
type input "0"
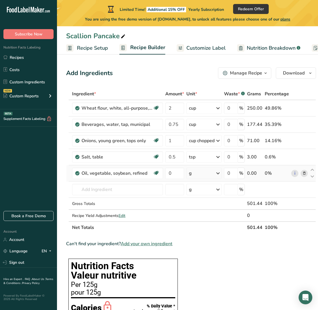
click at [217, 174] on icon at bounding box center [218, 173] width 7 height 10
click at [218, 194] on div "1 tablespoon" at bounding box center [214, 192] width 48 height 8
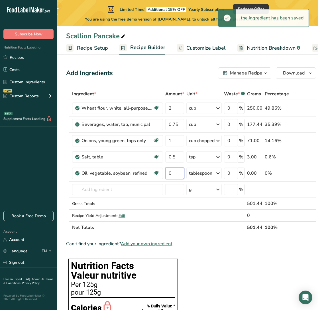
click at [175, 174] on input "0" at bounding box center [174, 172] width 19 height 11
type input "2"
click at [120, 191] on div "Ingredient * Amount * Unit * Waste * .a-a{fill:#347362;}.b-a{fill:#fff;} Grams …" at bounding box center [191, 160] width 250 height 145
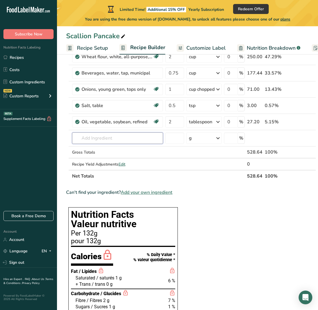
scroll to position [0, 0]
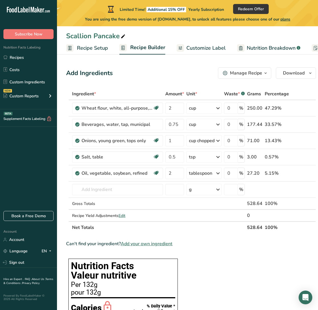
click at [202, 43] on link "Customize Label" at bounding box center [201, 48] width 49 height 13
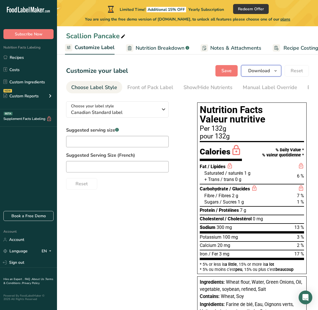
click at [246, 69] on button "Download" at bounding box center [261, 70] width 40 height 11
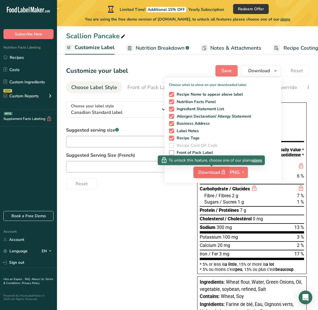
click at [209, 173] on span "Download" at bounding box center [212, 171] width 29 height 7
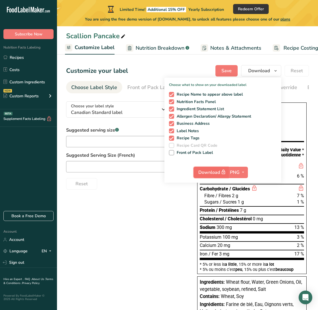
click at [222, 170] on span "button" at bounding box center [223, 171] width 7 height 7
click at [225, 69] on span "Save" at bounding box center [227, 70] width 10 height 7
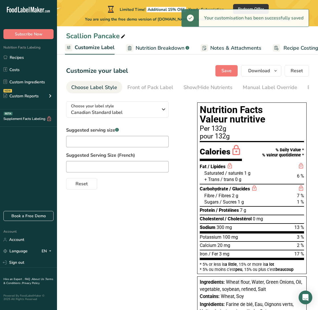
click at [242, 47] on span "Notes & Attachments" at bounding box center [235, 48] width 51 height 8
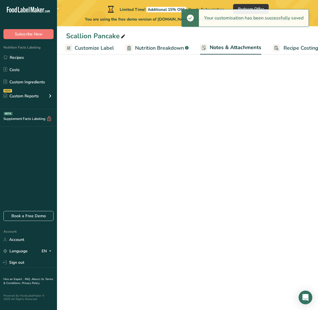
scroll to position [0, 121]
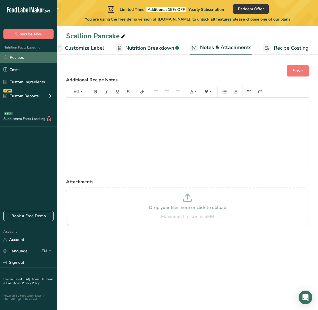
click at [30, 57] on link "Recipes" at bounding box center [28, 57] width 57 height 11
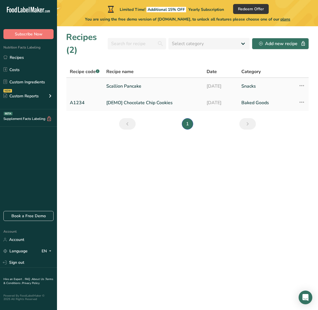
click at [116, 86] on link "Scallion Pancake" at bounding box center [153, 86] width 94 height 12
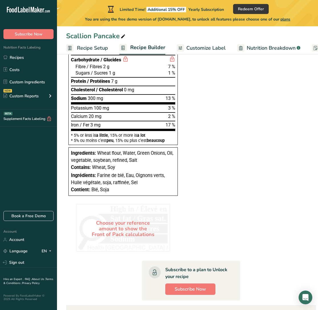
scroll to position [298, 0]
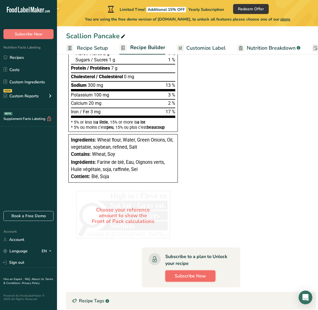
click at [185, 277] on button "Subscribe Now" at bounding box center [190, 275] width 50 height 11
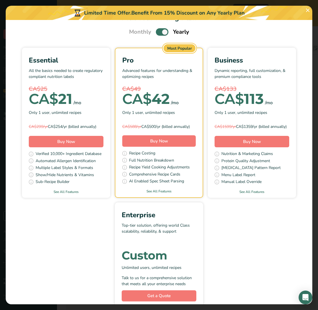
scroll to position [0, 0]
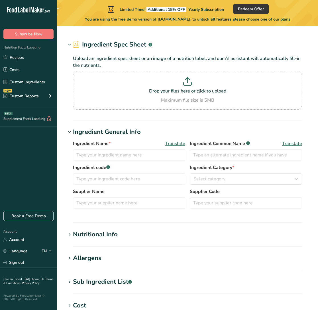
type input "Onions, young green, tops only"
type input "Green Onions"
